Goal: Transaction & Acquisition: Obtain resource

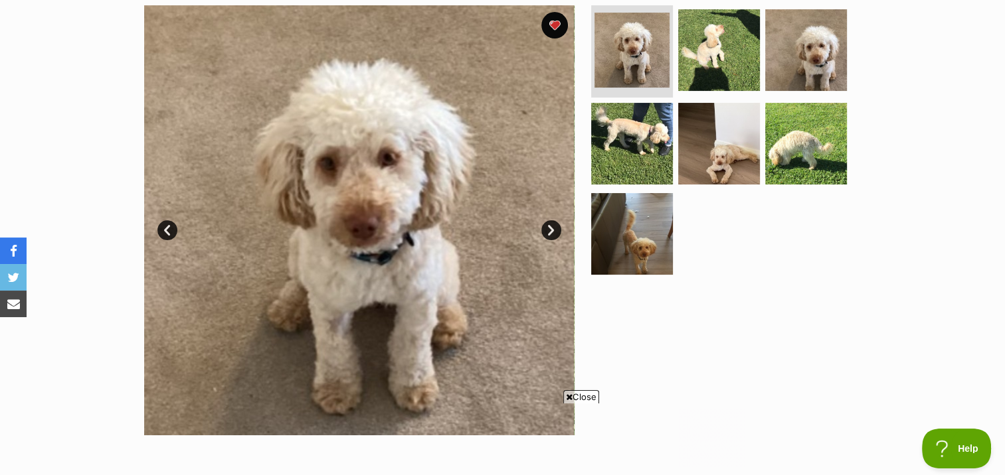
click at [550, 226] on link "Next" at bounding box center [551, 230] width 20 height 20
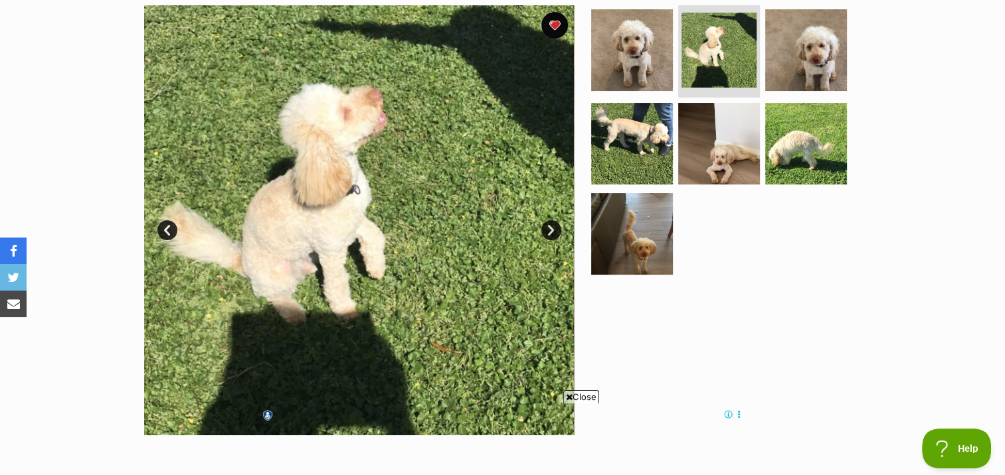
click at [550, 226] on link "Next" at bounding box center [551, 230] width 20 height 20
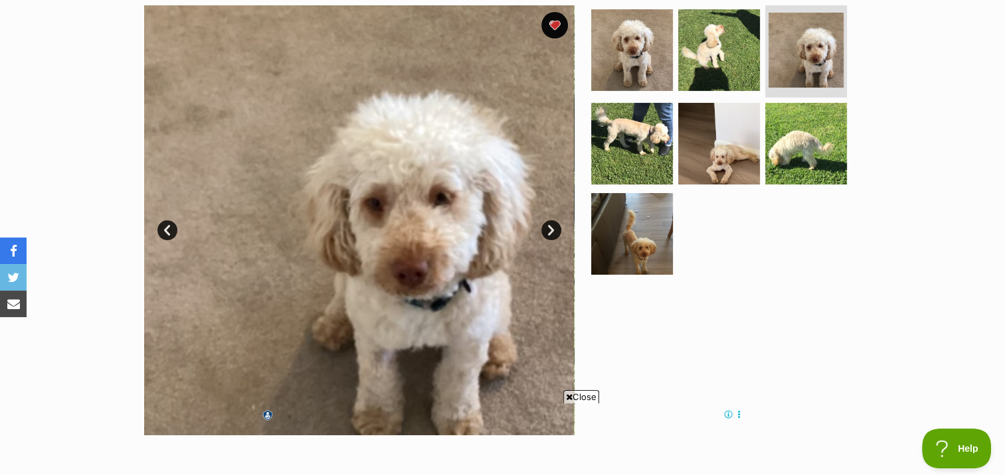
click at [550, 226] on link "Next" at bounding box center [551, 230] width 20 height 20
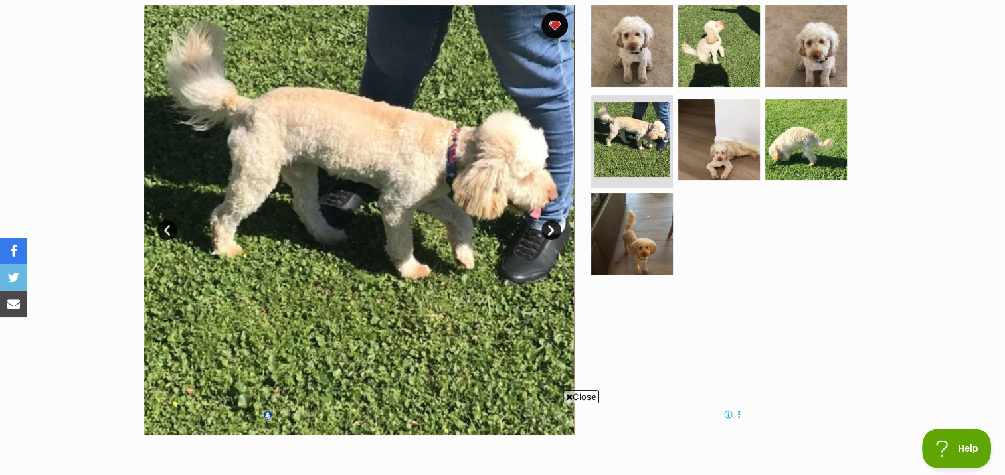
click at [550, 226] on link "Next" at bounding box center [551, 230] width 20 height 20
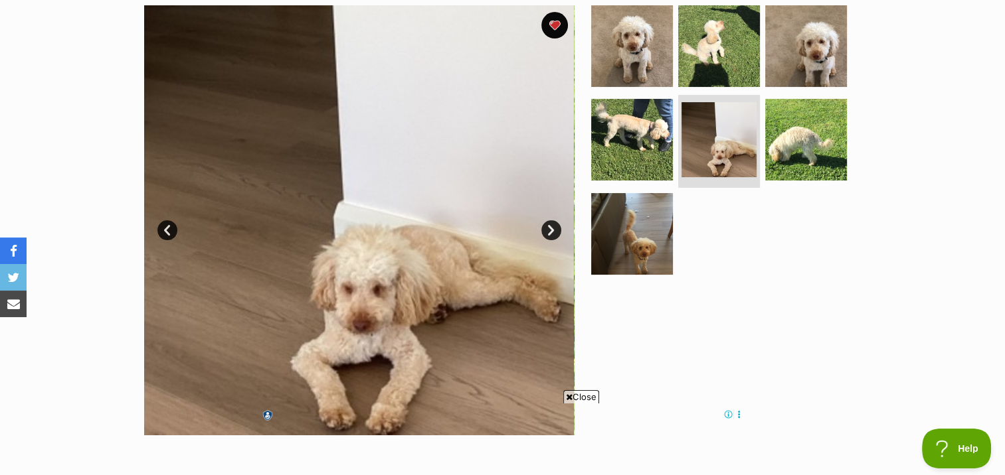
click at [550, 226] on link "Next" at bounding box center [551, 230] width 20 height 20
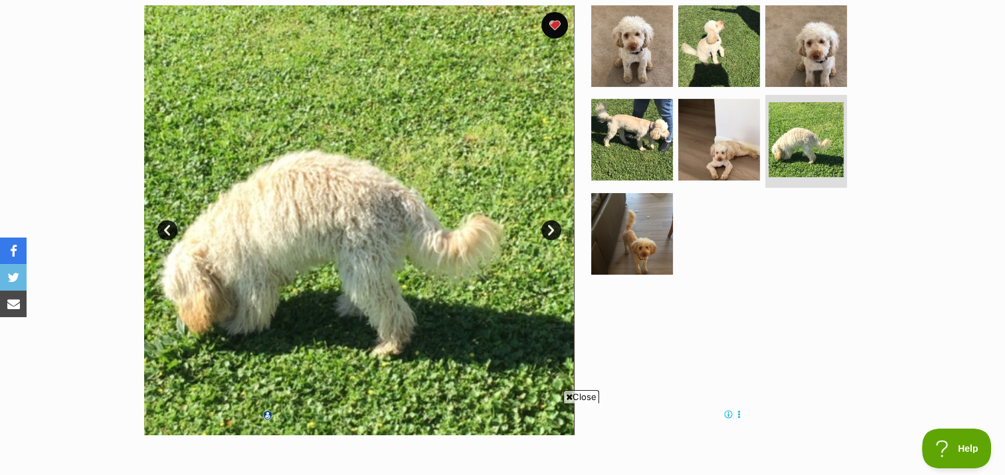
click at [550, 226] on link "Next" at bounding box center [551, 230] width 20 height 20
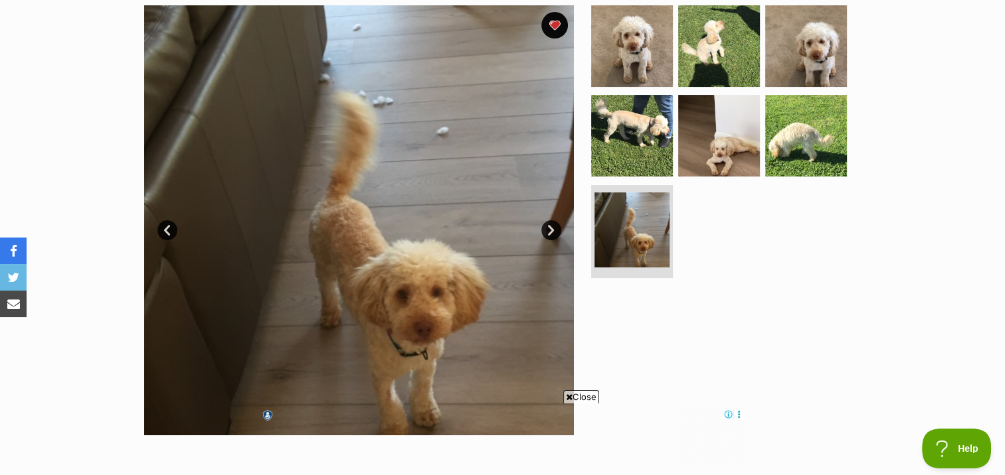
click at [550, 226] on link "Next" at bounding box center [551, 230] width 20 height 20
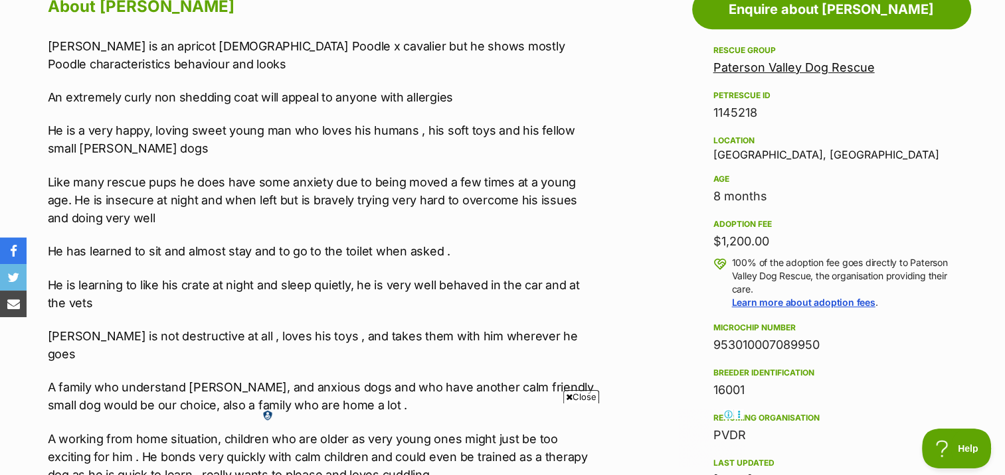
scroll to position [740, 0]
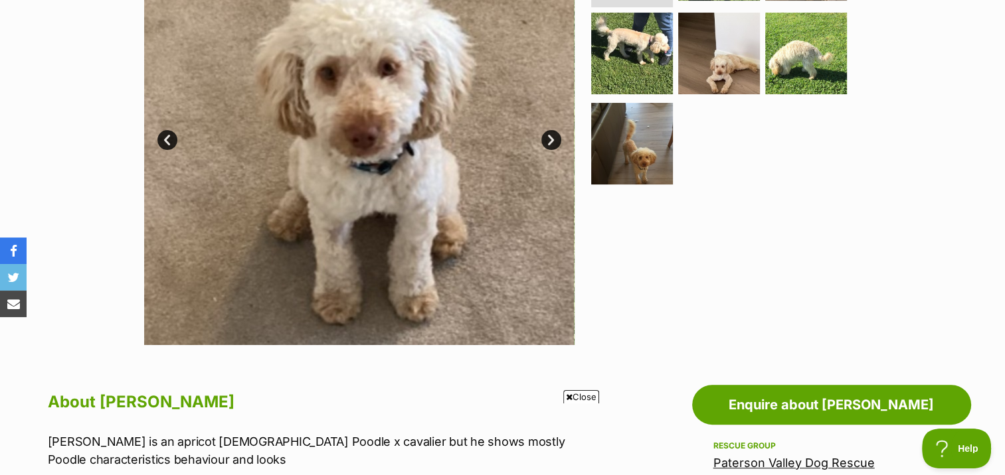
scroll to position [276, 0]
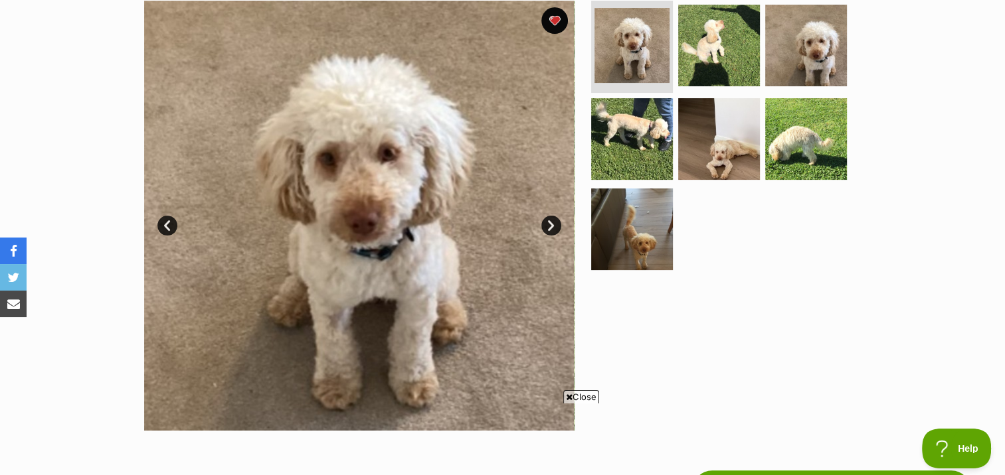
click at [552, 225] on link "Next" at bounding box center [551, 226] width 20 height 20
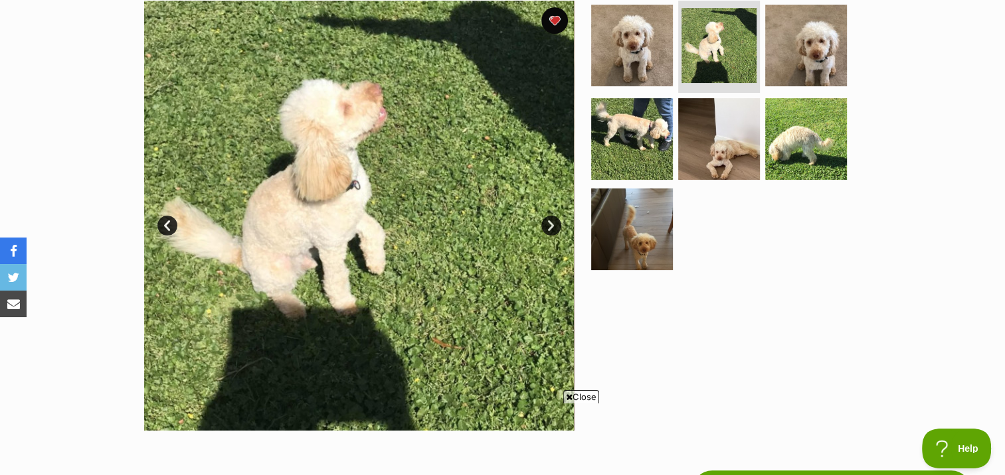
click at [548, 227] on link "Next" at bounding box center [551, 226] width 20 height 20
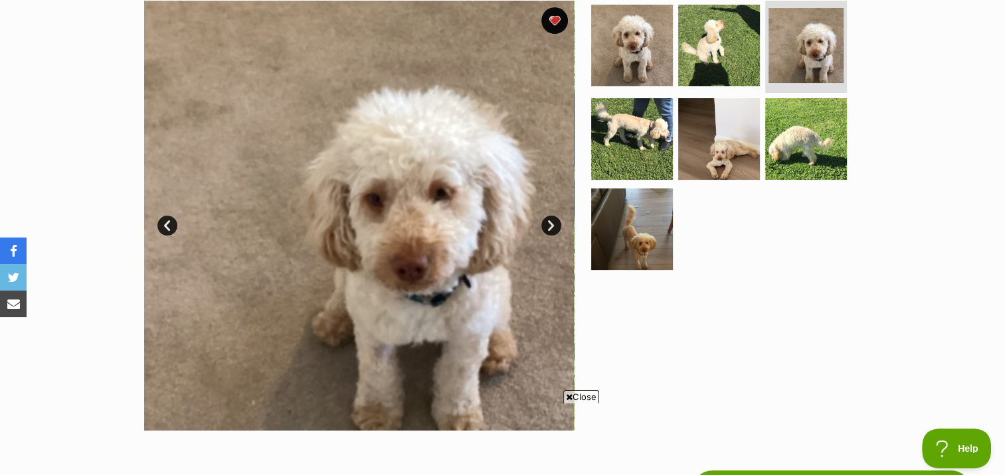
click at [548, 227] on link "Next" at bounding box center [551, 226] width 20 height 20
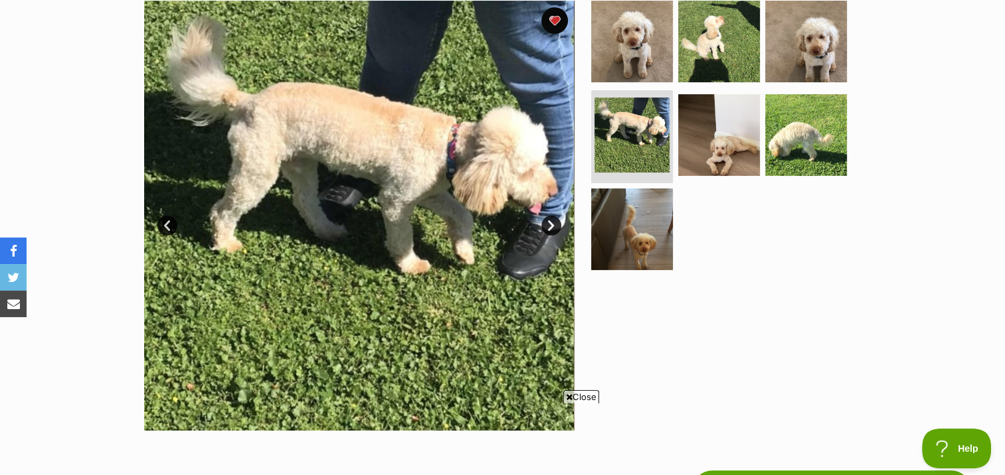
click at [548, 224] on link "Next" at bounding box center [551, 226] width 20 height 20
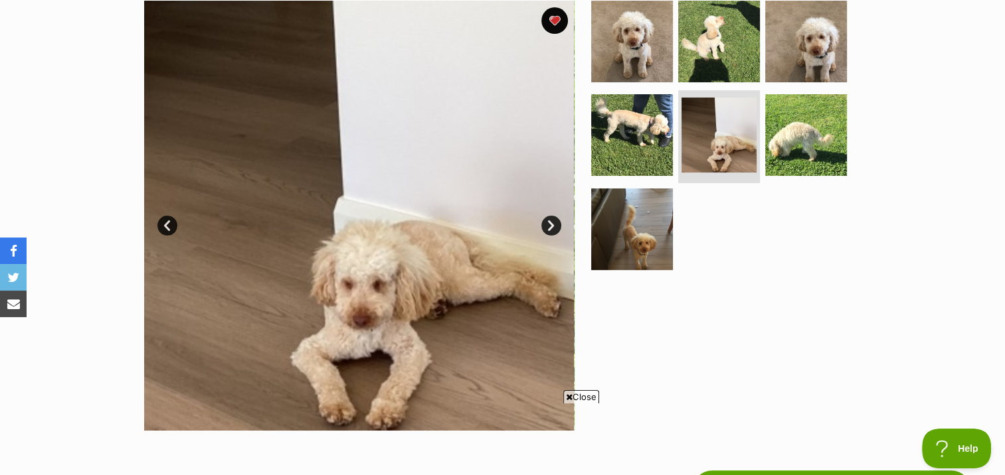
click at [548, 225] on link "Next" at bounding box center [551, 226] width 20 height 20
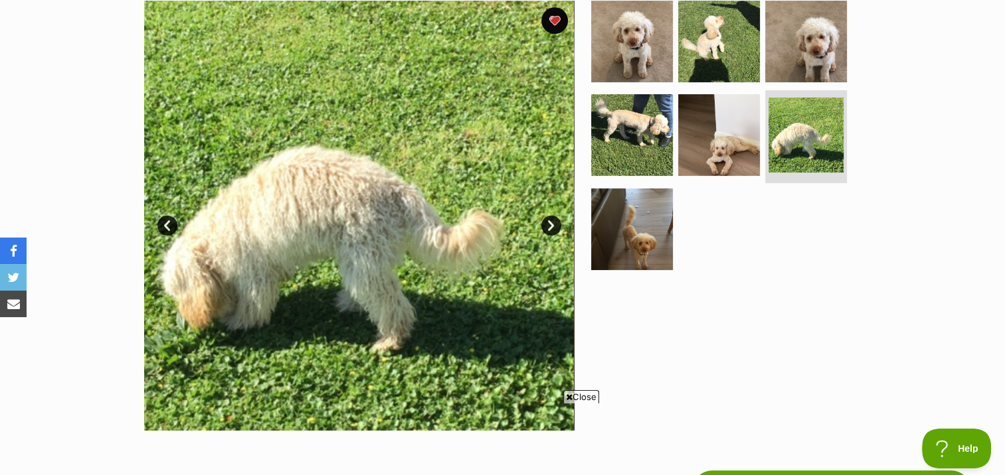
click at [548, 224] on link "Next" at bounding box center [551, 226] width 20 height 20
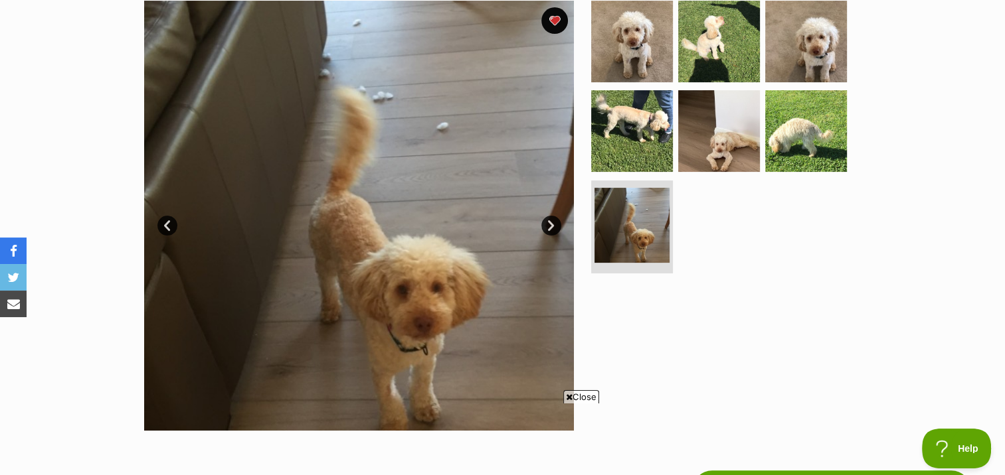
click at [165, 226] on link "Prev" at bounding box center [167, 226] width 20 height 20
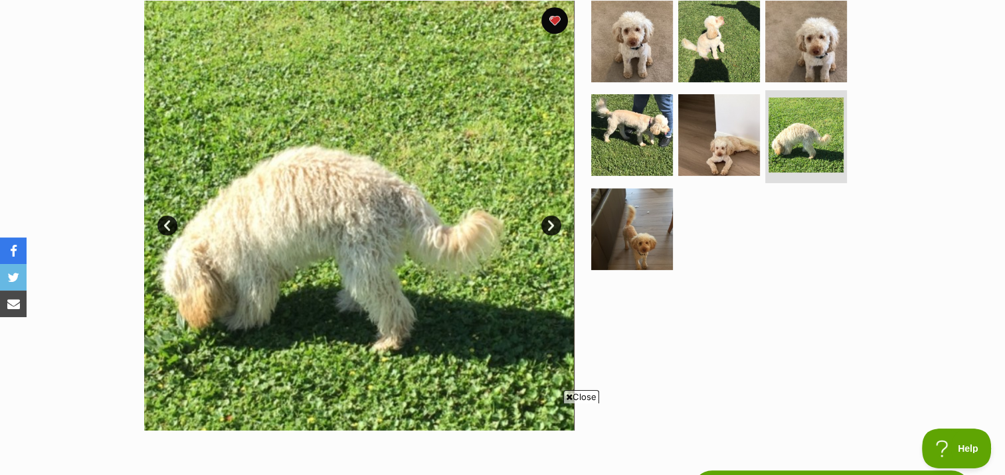
click at [550, 222] on link "Next" at bounding box center [551, 226] width 20 height 20
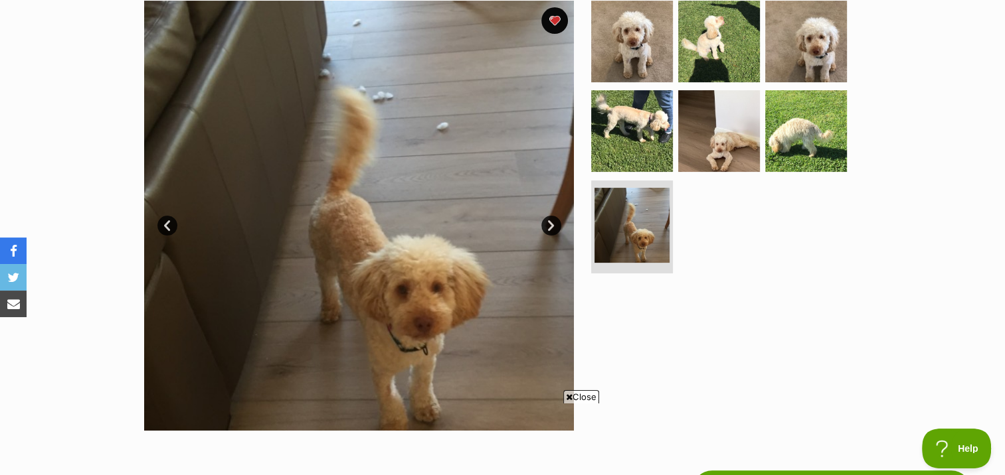
click at [550, 223] on link "Next" at bounding box center [551, 226] width 20 height 20
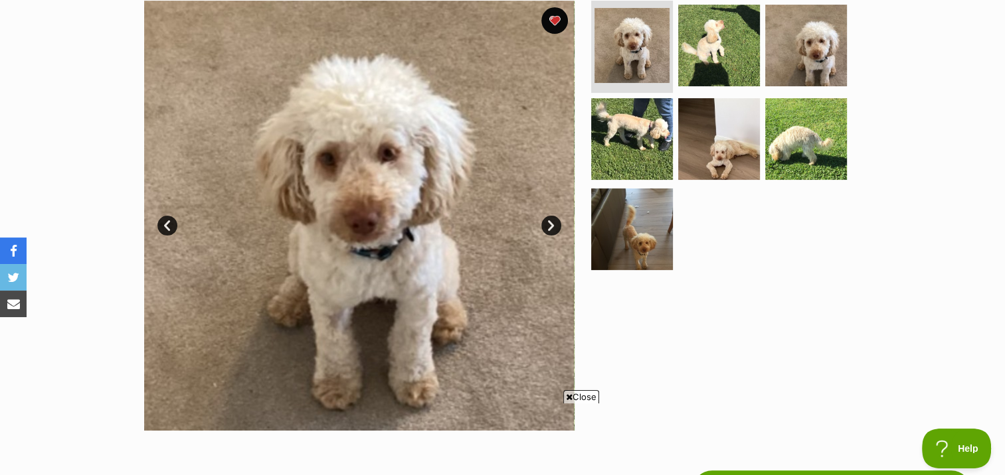
click at [550, 223] on link "Next" at bounding box center [551, 226] width 20 height 20
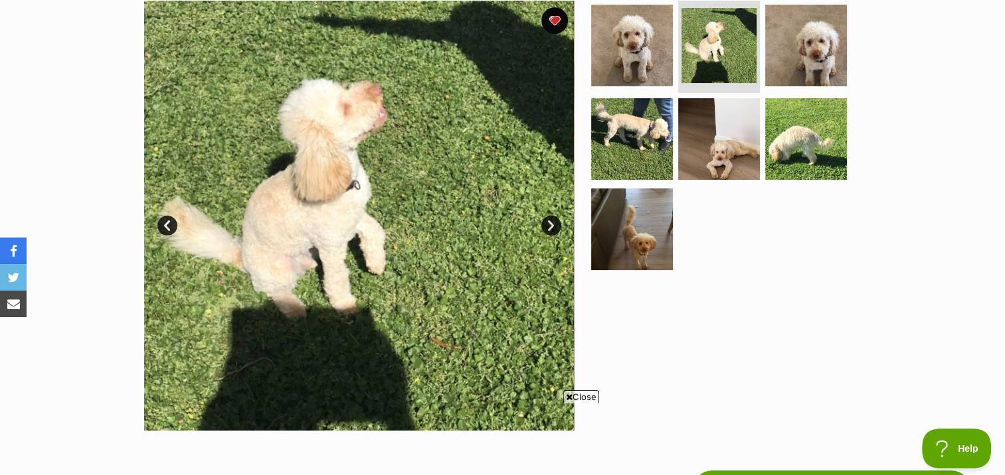
click at [551, 220] on link "Next" at bounding box center [551, 226] width 20 height 20
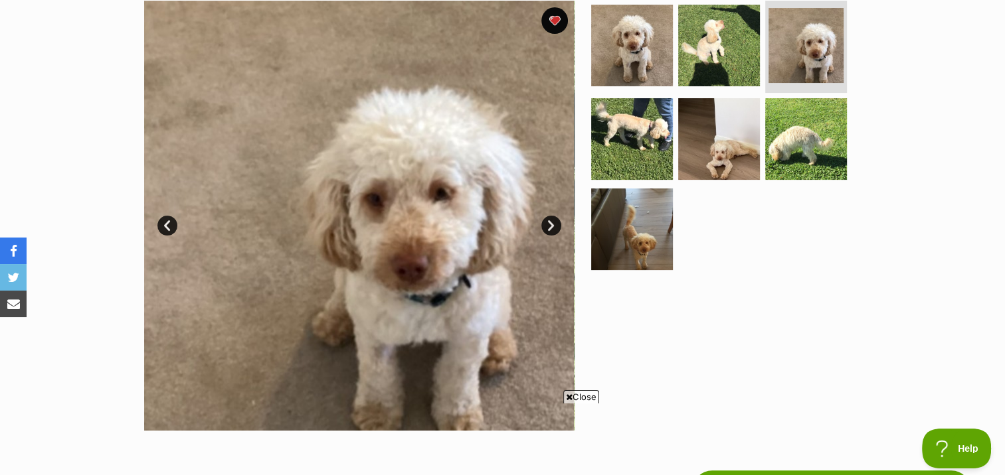
click at [551, 220] on link "Next" at bounding box center [551, 226] width 20 height 20
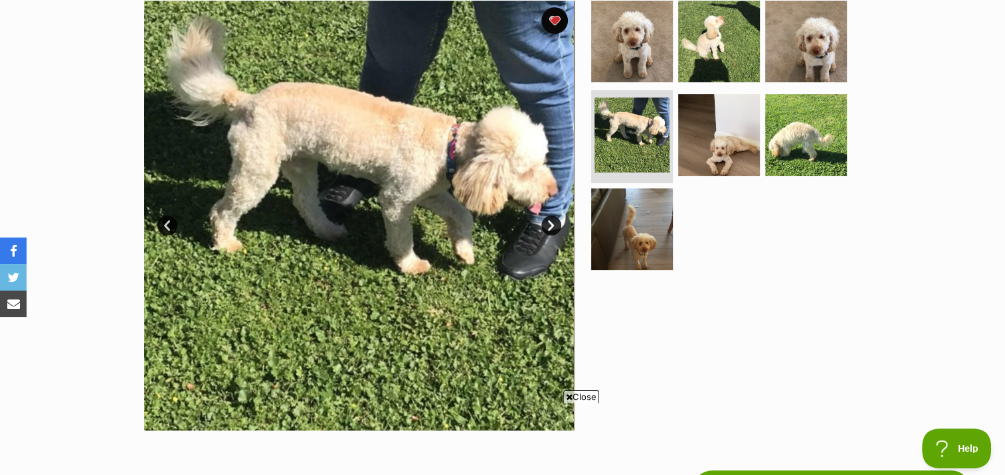
click at [548, 222] on link "Next" at bounding box center [551, 226] width 20 height 20
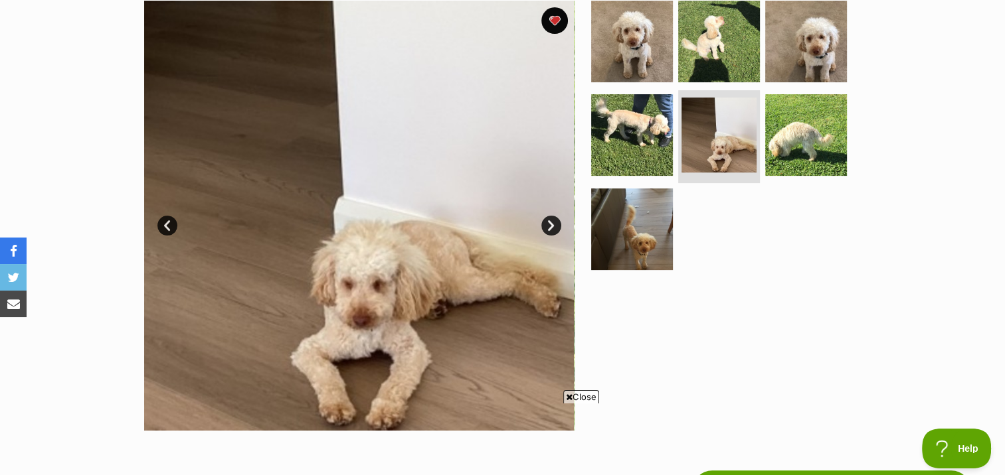
scroll to position [143, 0]
